Goal: Information Seeking & Learning: Learn about a topic

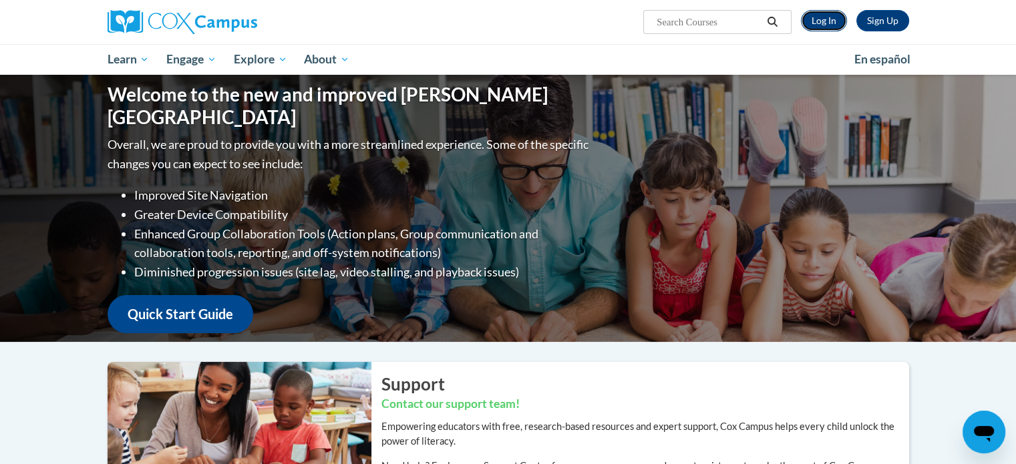
click at [837, 23] on link "Log In" at bounding box center [824, 20] width 46 height 21
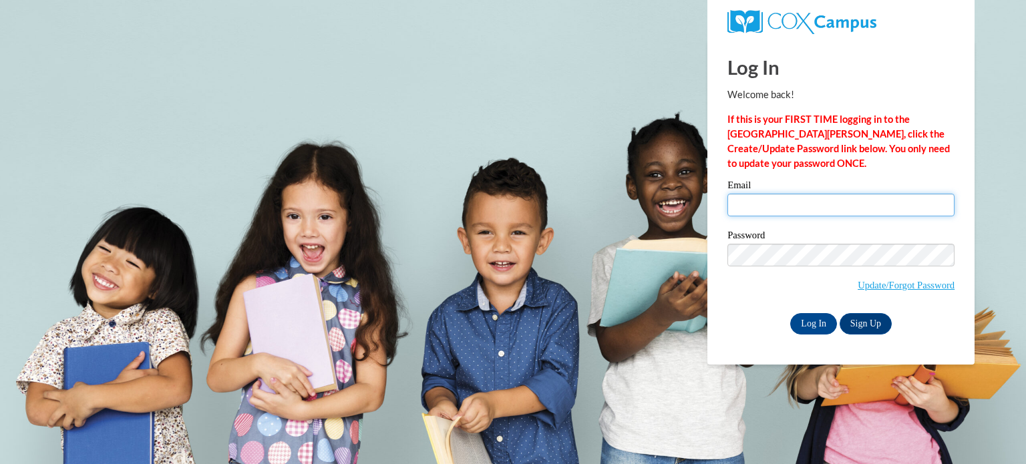
click at [784, 197] on input "Email" at bounding box center [840, 205] width 227 height 23
type input "m"
type input "KAABRAMS@augusta.edu"
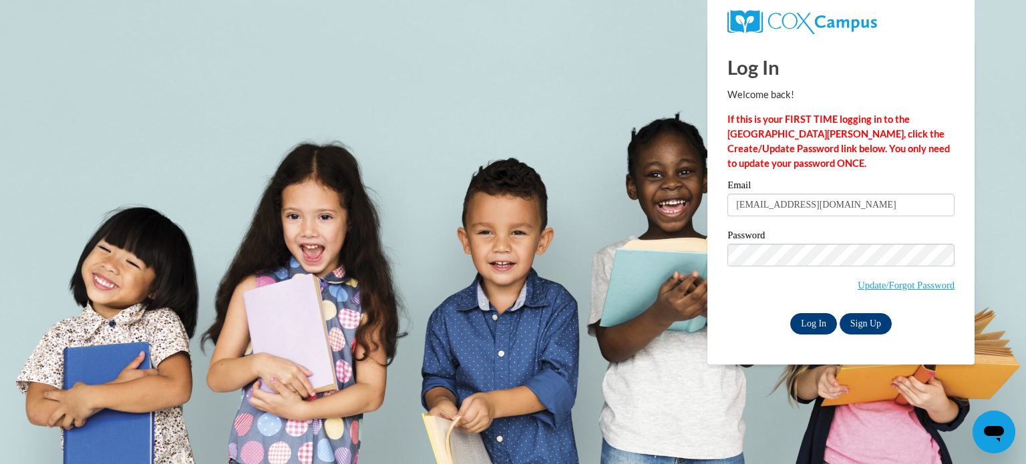
click at [801, 332] on input "Log In" at bounding box center [813, 323] width 47 height 21
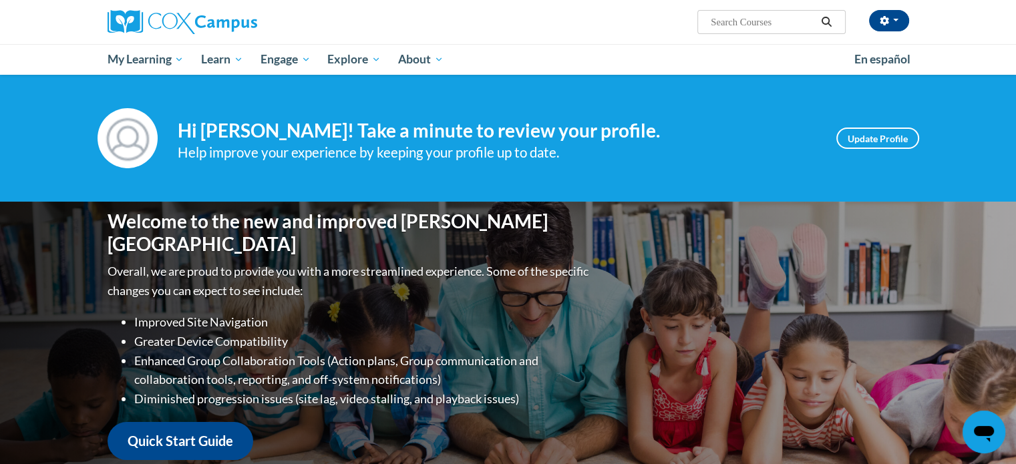
click at [928, 393] on div "Welcome to the new and improved Cox Campus Overall, we are proud to provide you…" at bounding box center [508, 335] width 1016 height 267
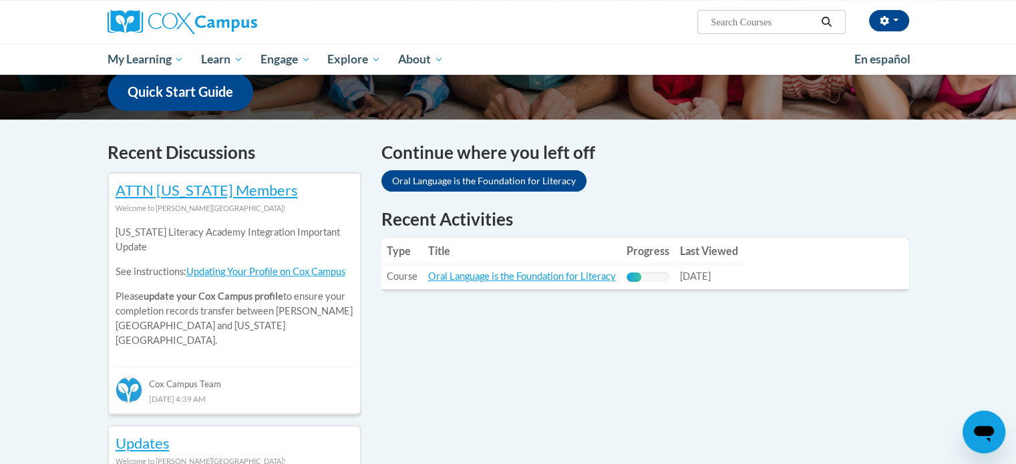
scroll to position [350, 0]
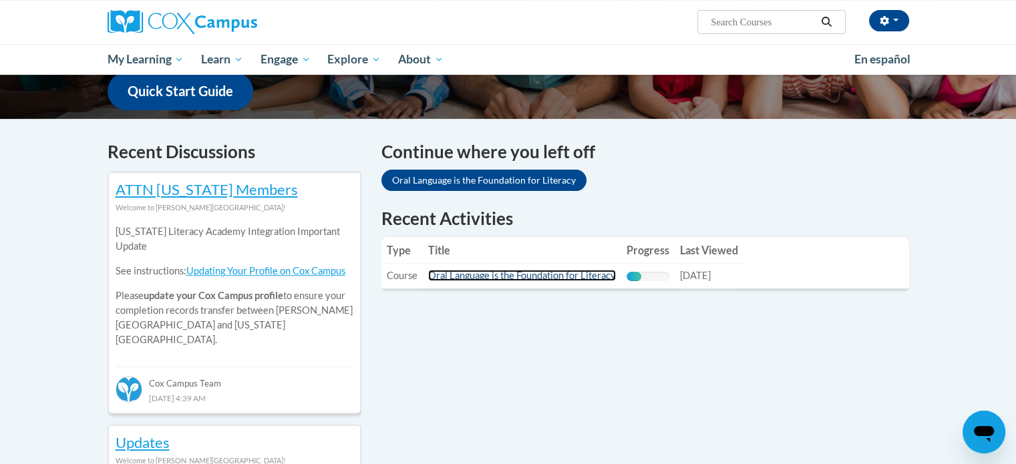
click at [588, 278] on link "Oral Language is the Foundation for Literacy" at bounding box center [522, 275] width 188 height 11
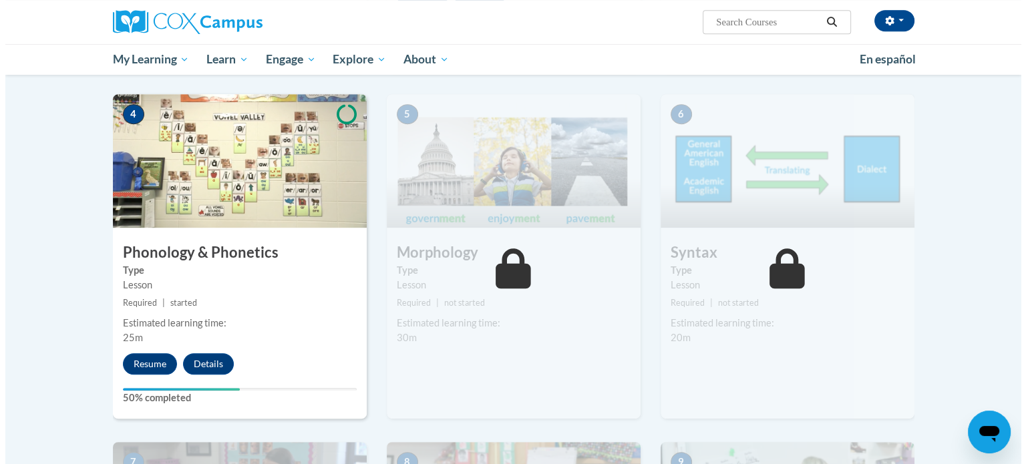
scroll to position [634, 0]
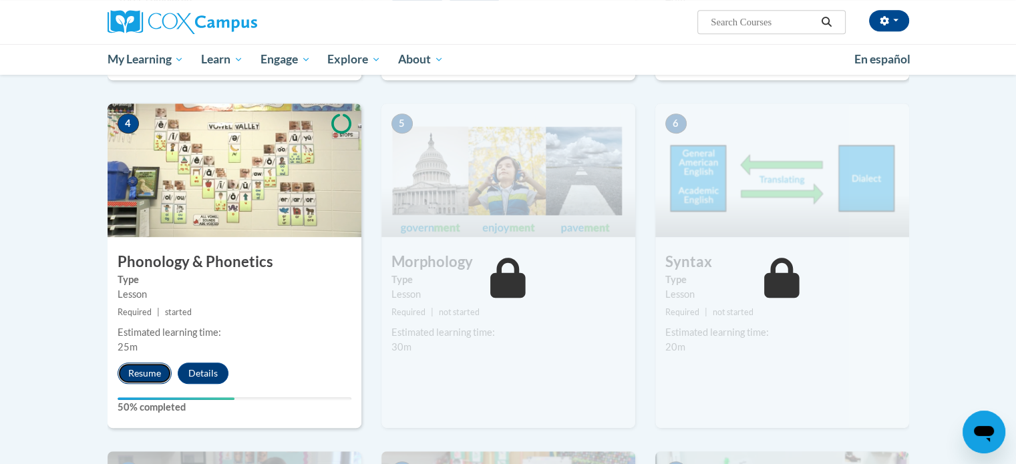
click at [132, 373] on button "Resume" at bounding box center [145, 373] width 54 height 21
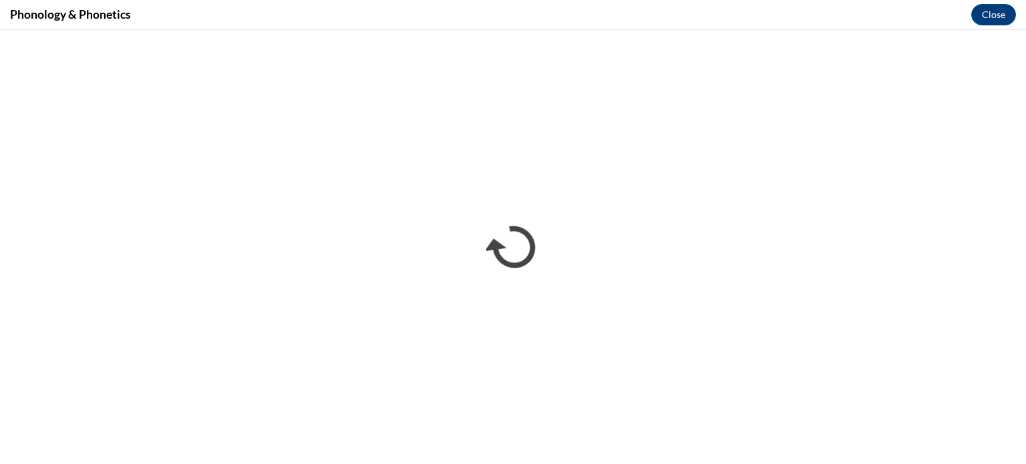
scroll to position [0, 0]
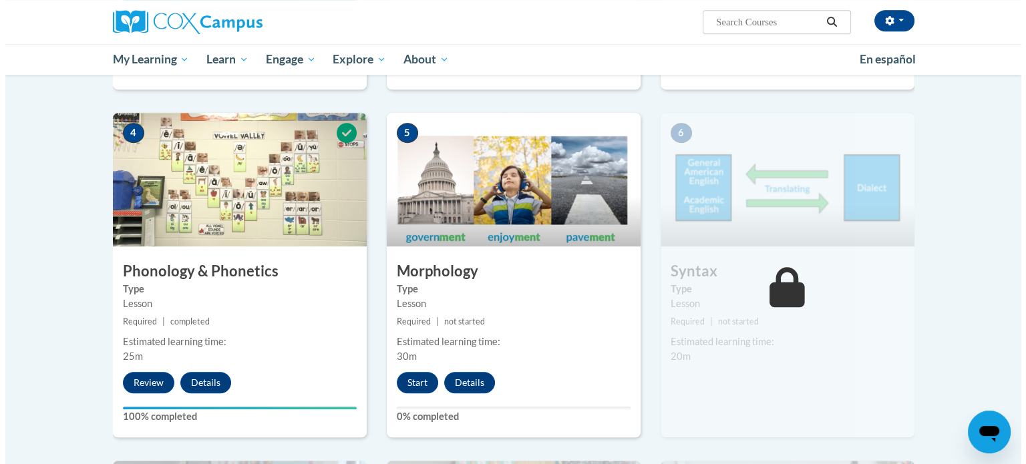
scroll to position [626, 0]
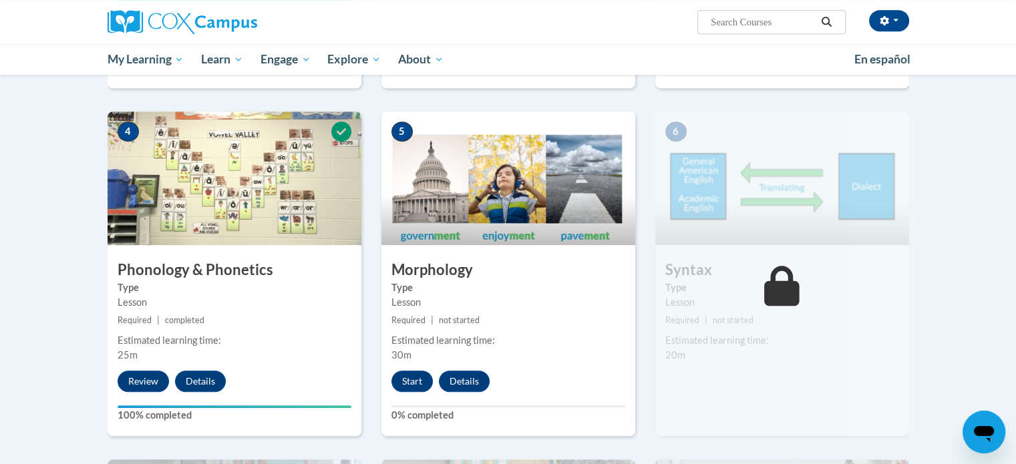
click at [411, 403] on div "5 Morphology Type Lesson Required | not started Estimated learning time: 30m St…" at bounding box center [508, 273] width 254 height 324
click at [410, 382] on button "Start" at bounding box center [411, 381] width 41 height 21
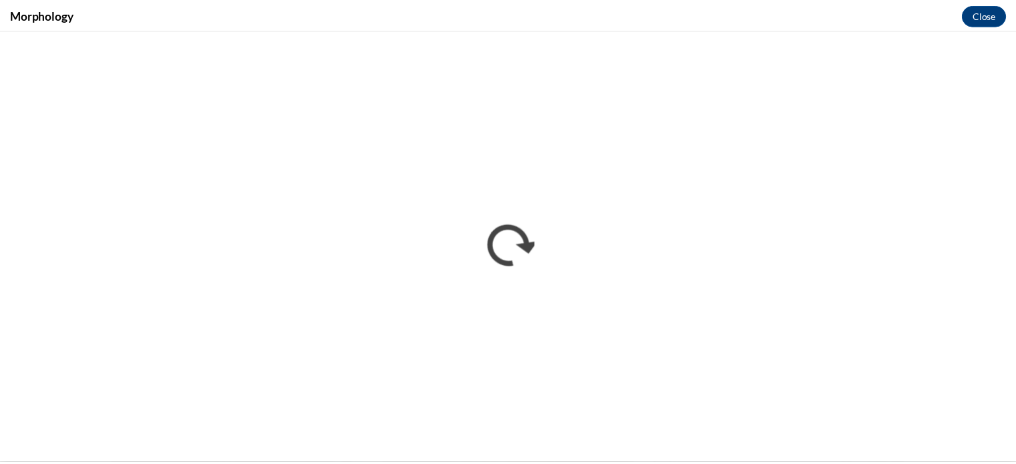
scroll to position [0, 0]
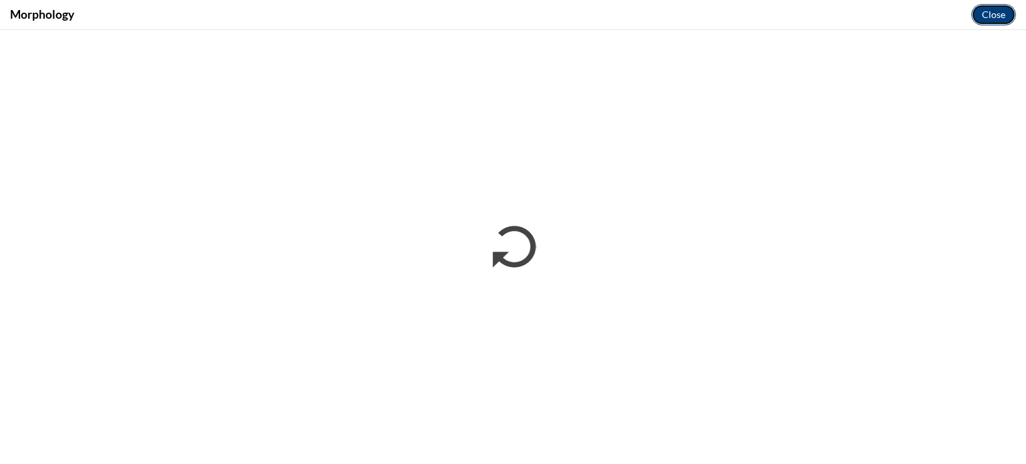
click at [996, 19] on button "Close" at bounding box center [993, 14] width 45 height 21
